Goal: Transaction & Acquisition: Purchase product/service

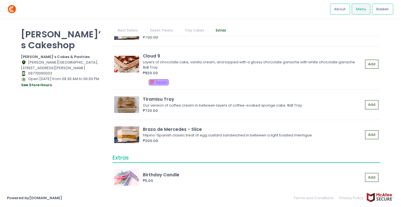
scroll to position [732, 0]
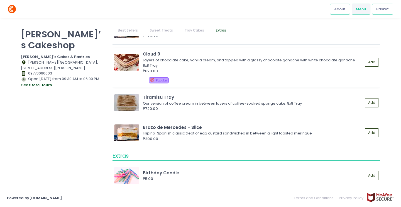
click at [202, 54] on div "Cloud 9" at bounding box center [253, 54] width 220 height 6
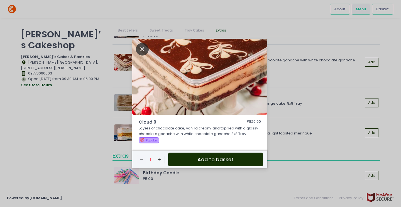
click at [141, 49] on icon "Close" at bounding box center [142, 49] width 13 height 13
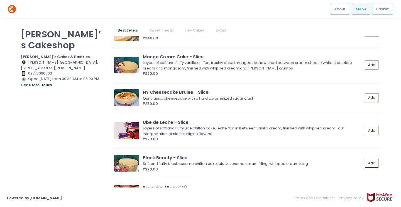
scroll to position [79, 0]
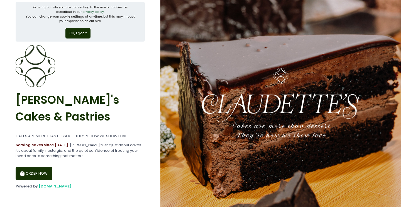
scroll to position [6, 0]
click at [76, 30] on button "Ok, I got it" at bounding box center [78, 33] width 25 height 11
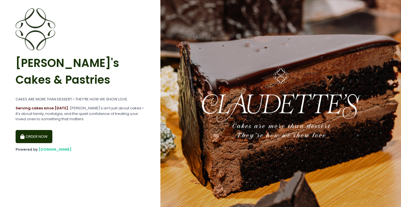
scroll to position [0, 0]
click at [26, 138] on button "ORDER NOW" at bounding box center [34, 136] width 37 height 13
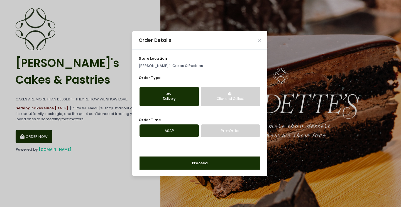
click at [220, 129] on link "Pre-Order" at bounding box center [230, 130] width 59 height 13
select select "[DATE]"
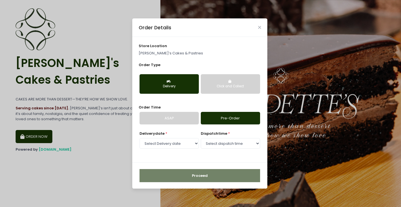
click at [261, 23] on div "Order Details" at bounding box center [199, 27] width 135 height 18
click at [259, 27] on icon "Close" at bounding box center [259, 27] width 3 height 4
